Goal: Check status

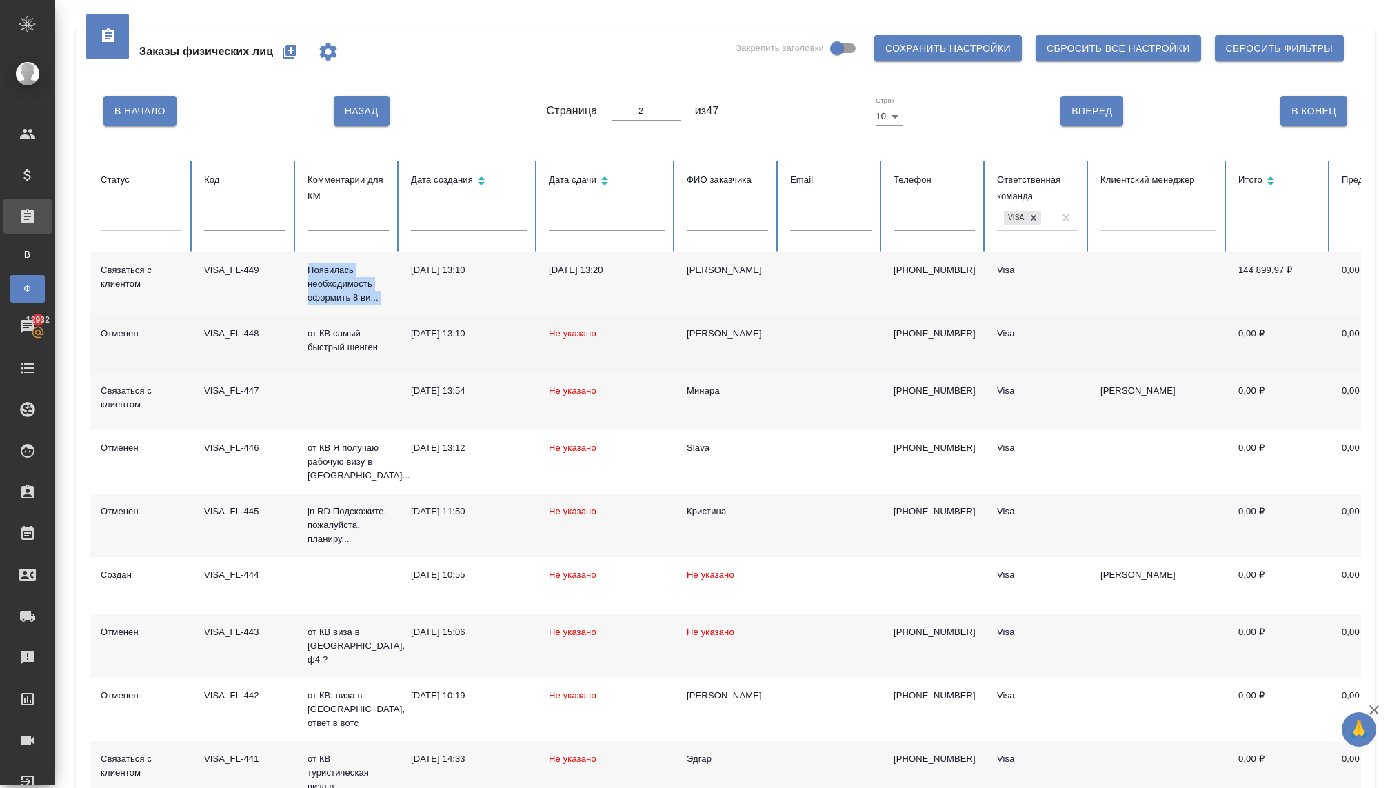
scroll to position [148, 0]
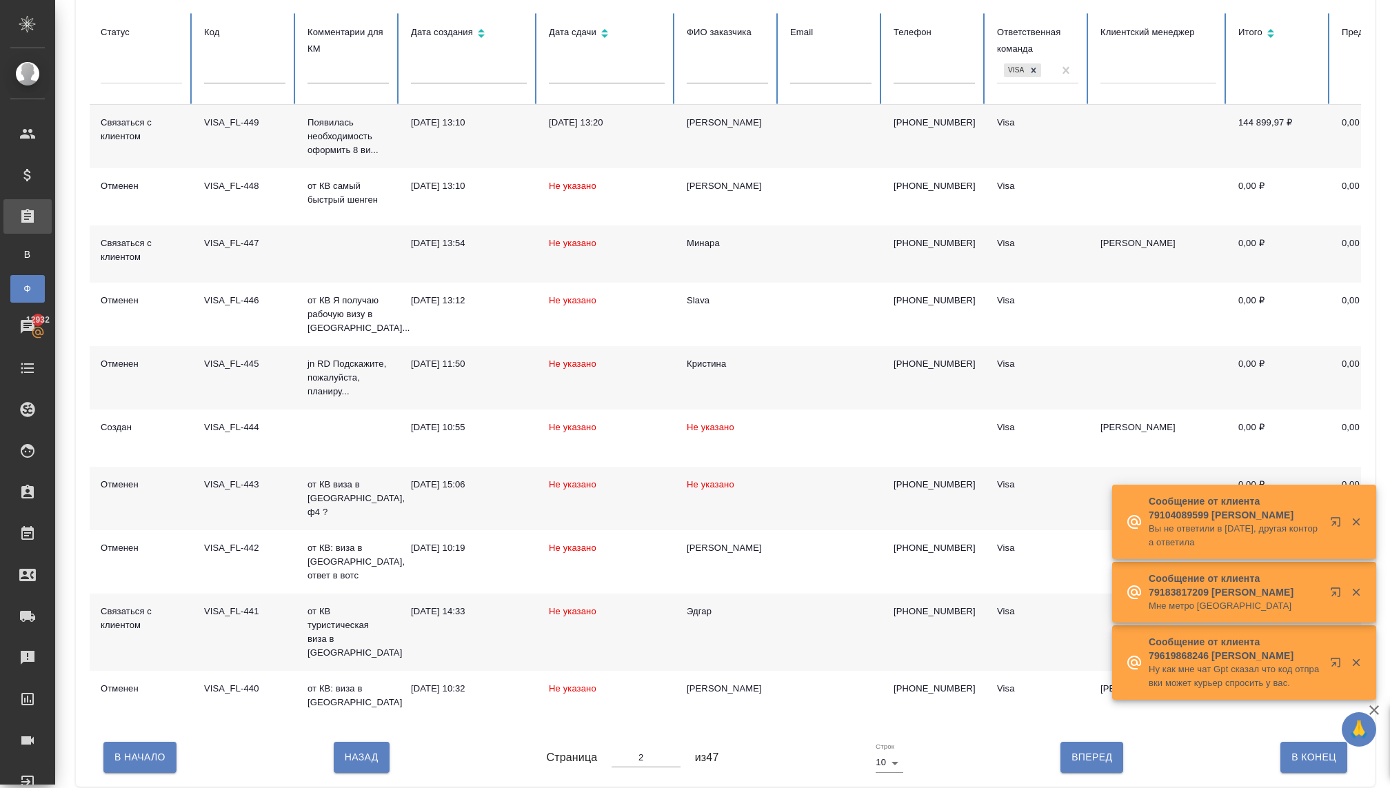
click at [352, 243] on td at bounding box center [348, 254] width 103 height 57
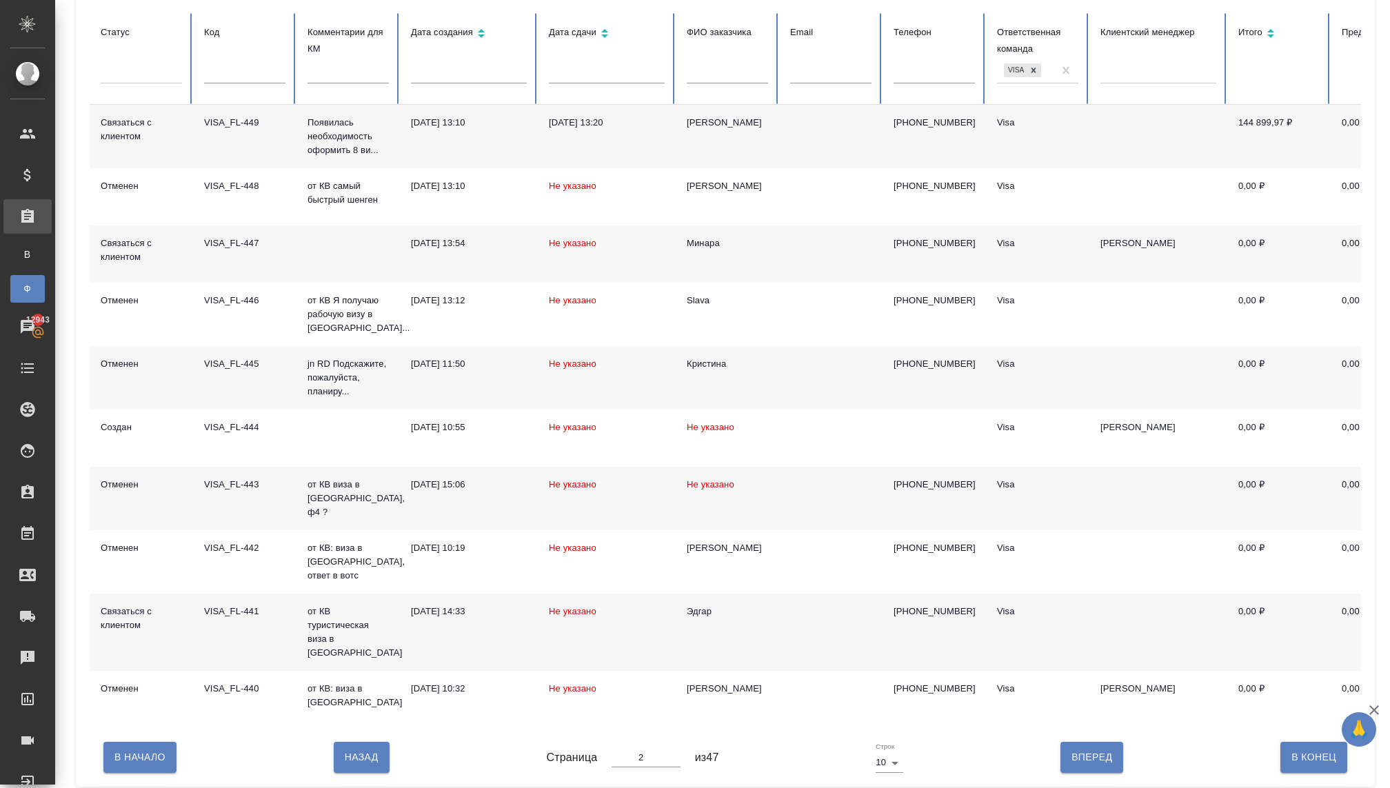
click at [1083, 757] on span "Вперед" at bounding box center [1092, 757] width 41 height 17
type input "3"
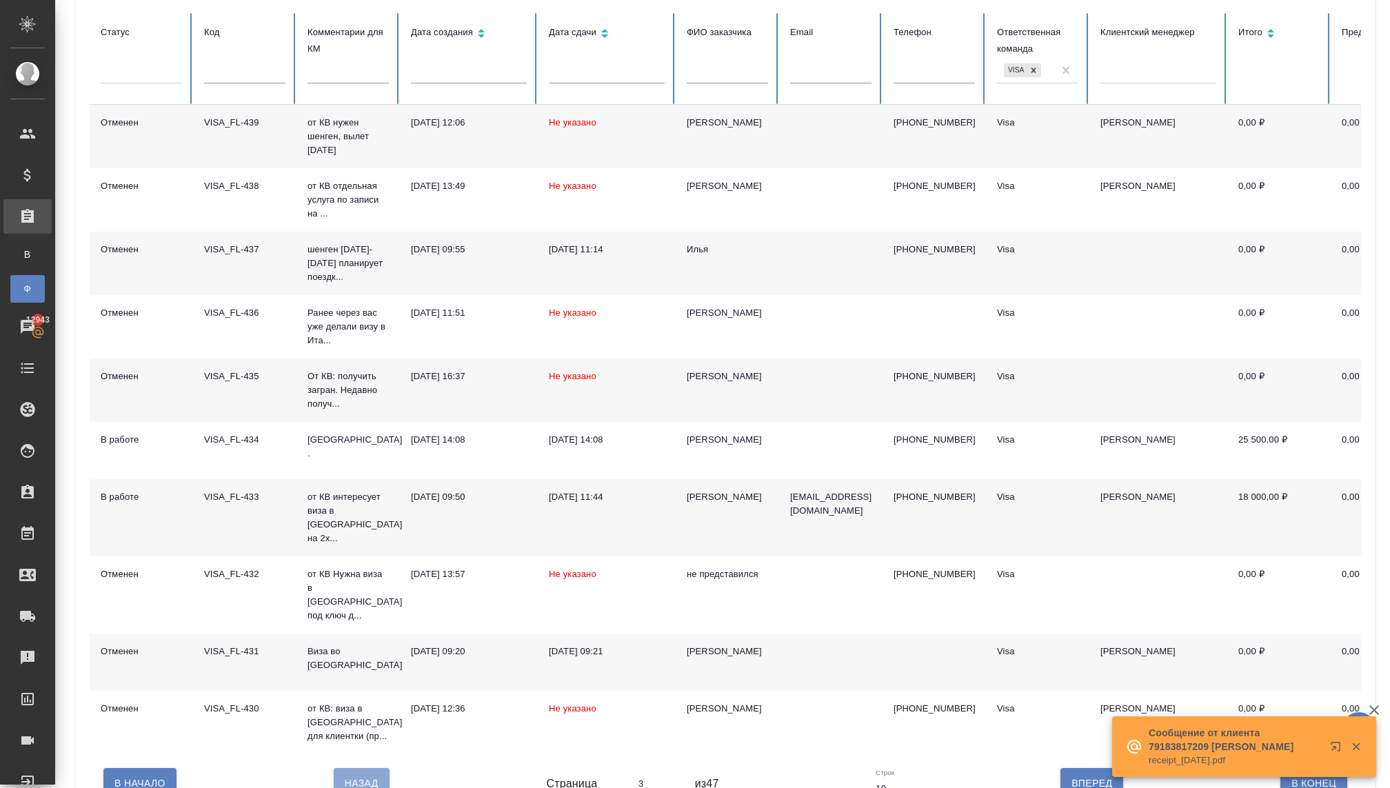
click at [352, 775] on span "Назад" at bounding box center [362, 783] width 34 height 17
type input "2"
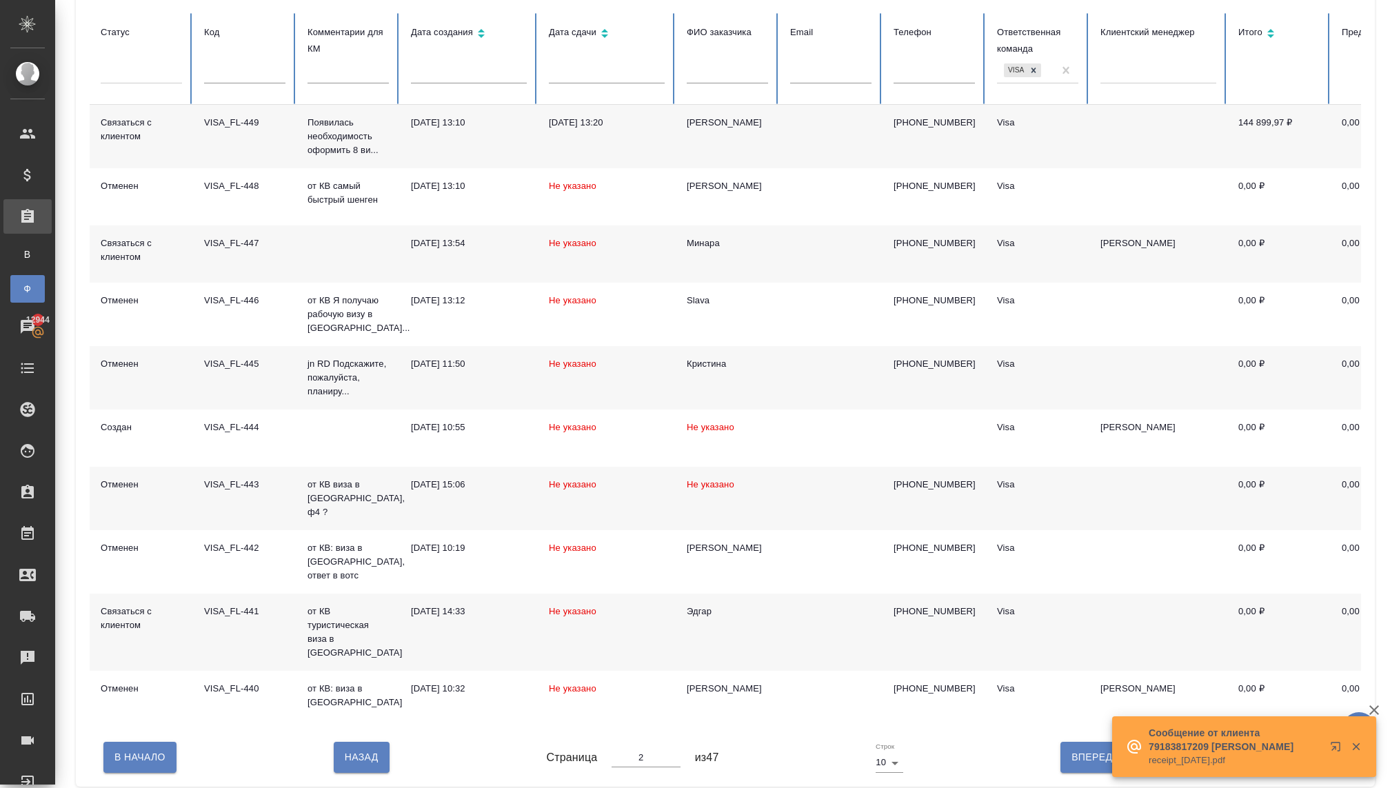
click at [1355, 741] on icon "button" at bounding box center [1356, 747] width 12 height 12
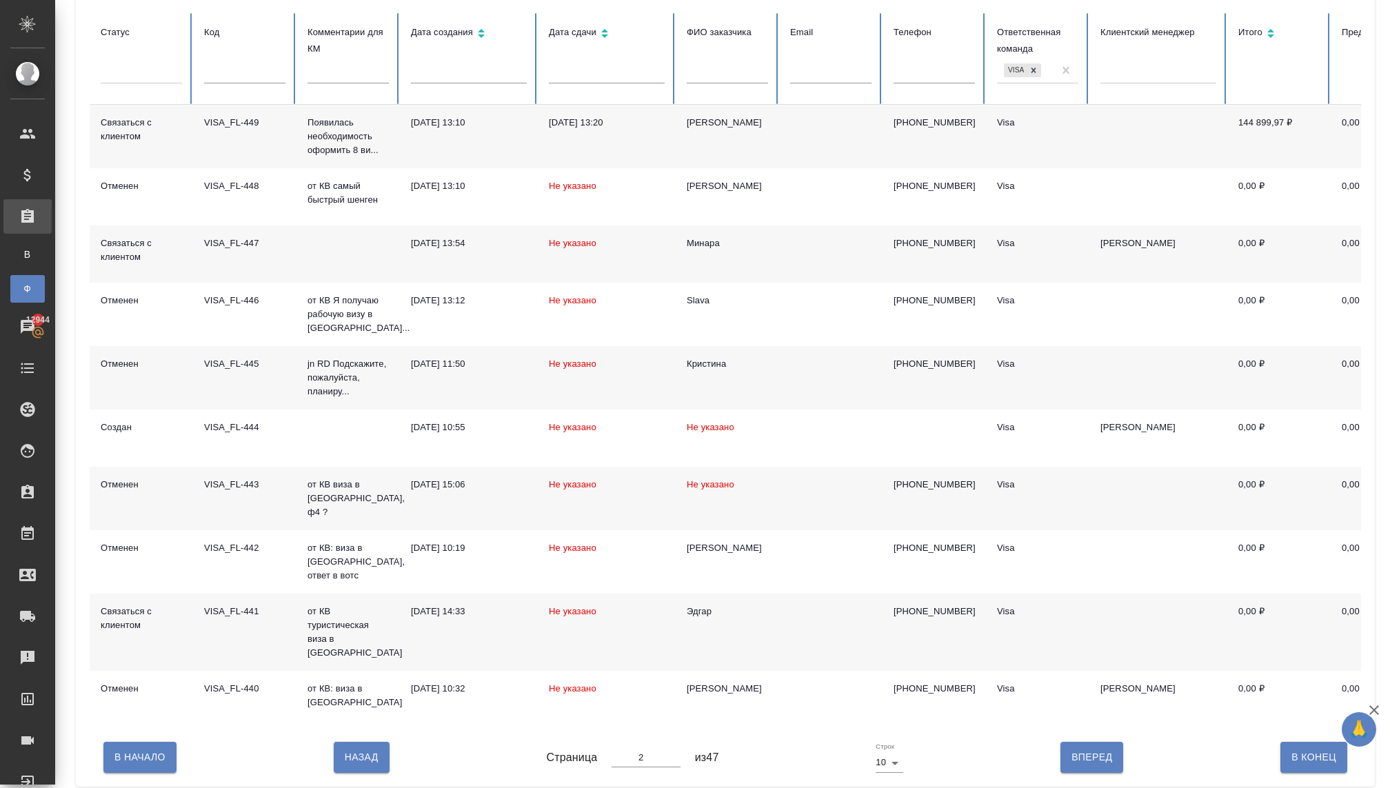
click at [1077, 749] on span "Вперед" at bounding box center [1092, 757] width 41 height 17
type input "3"
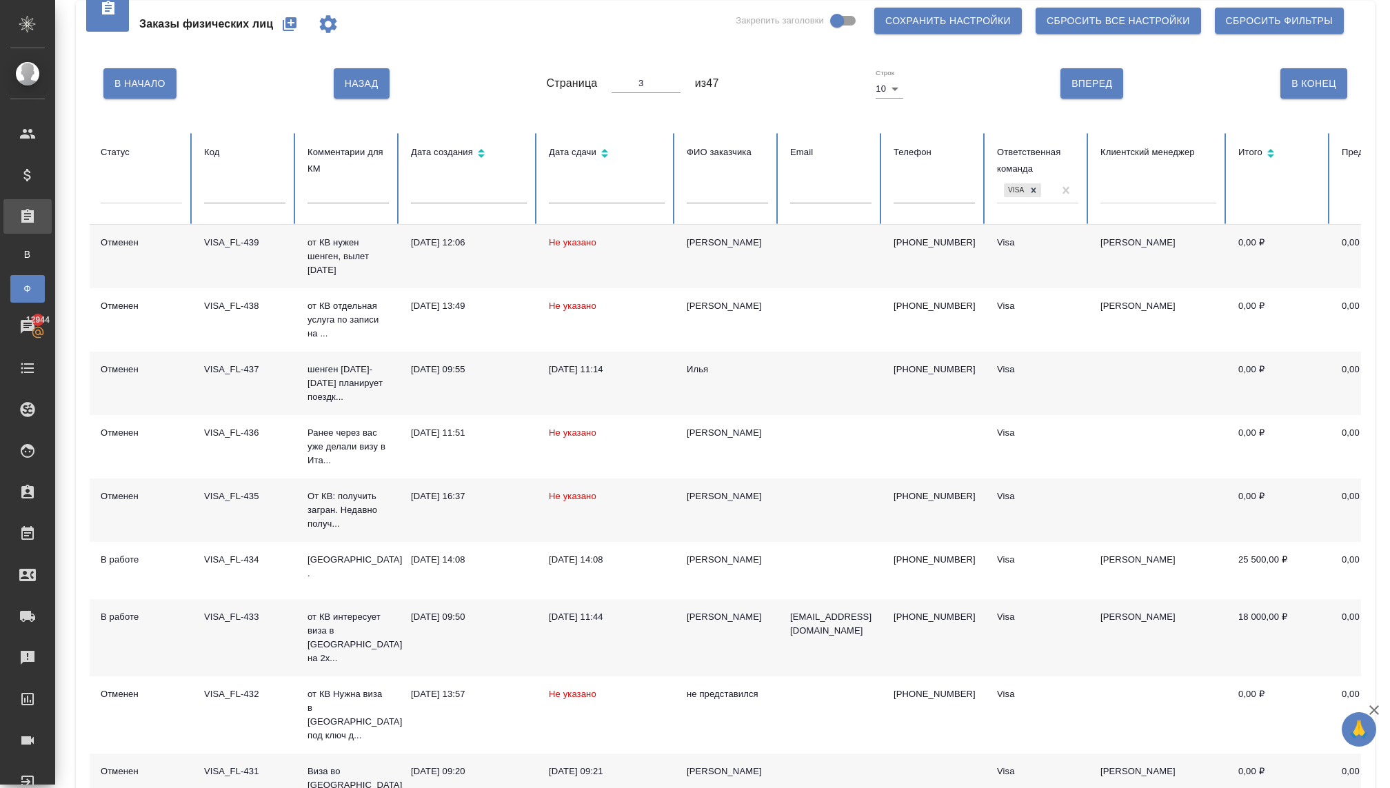
scroll to position [0, 0]
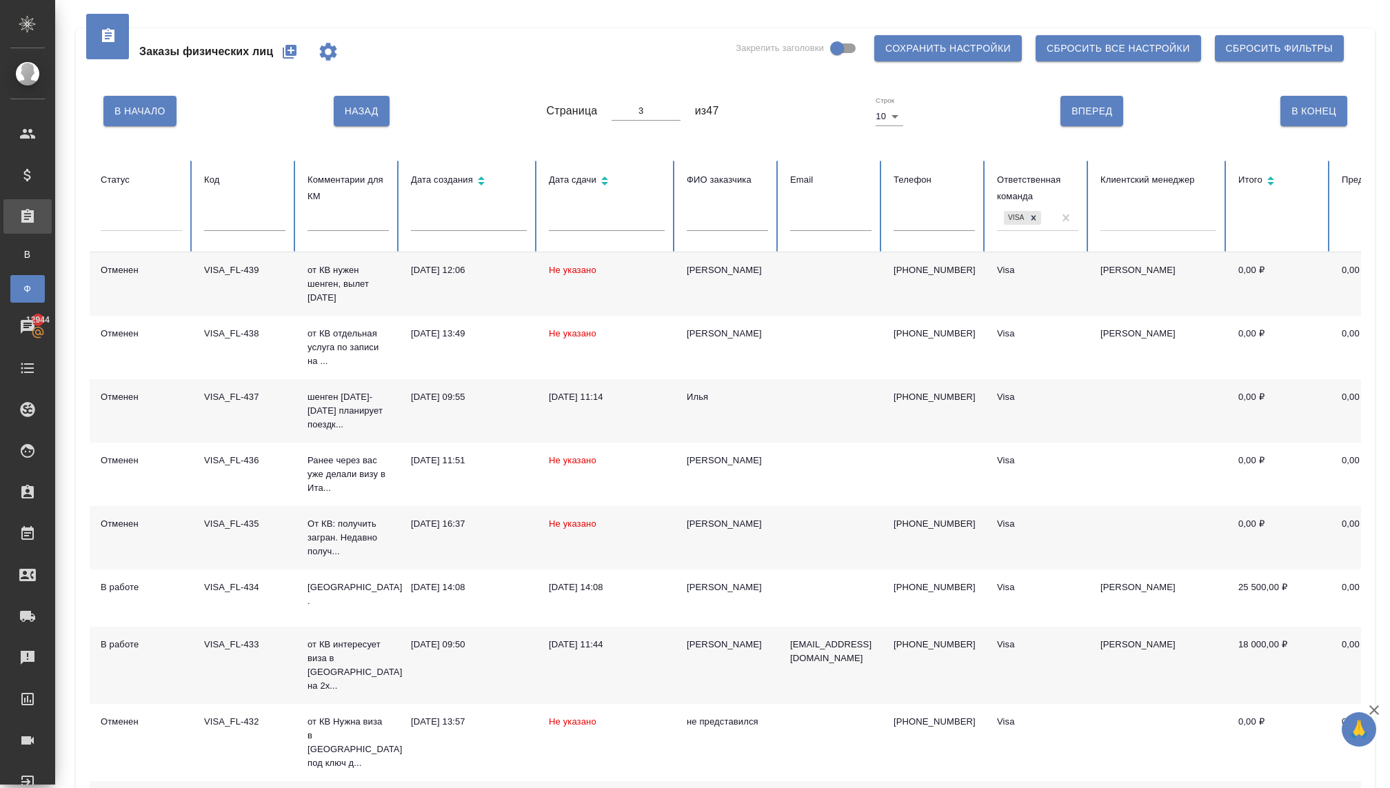
click at [351, 112] on span "Назад" at bounding box center [362, 111] width 34 height 17
type input "2"
